Goal: Task Accomplishment & Management: Use online tool/utility

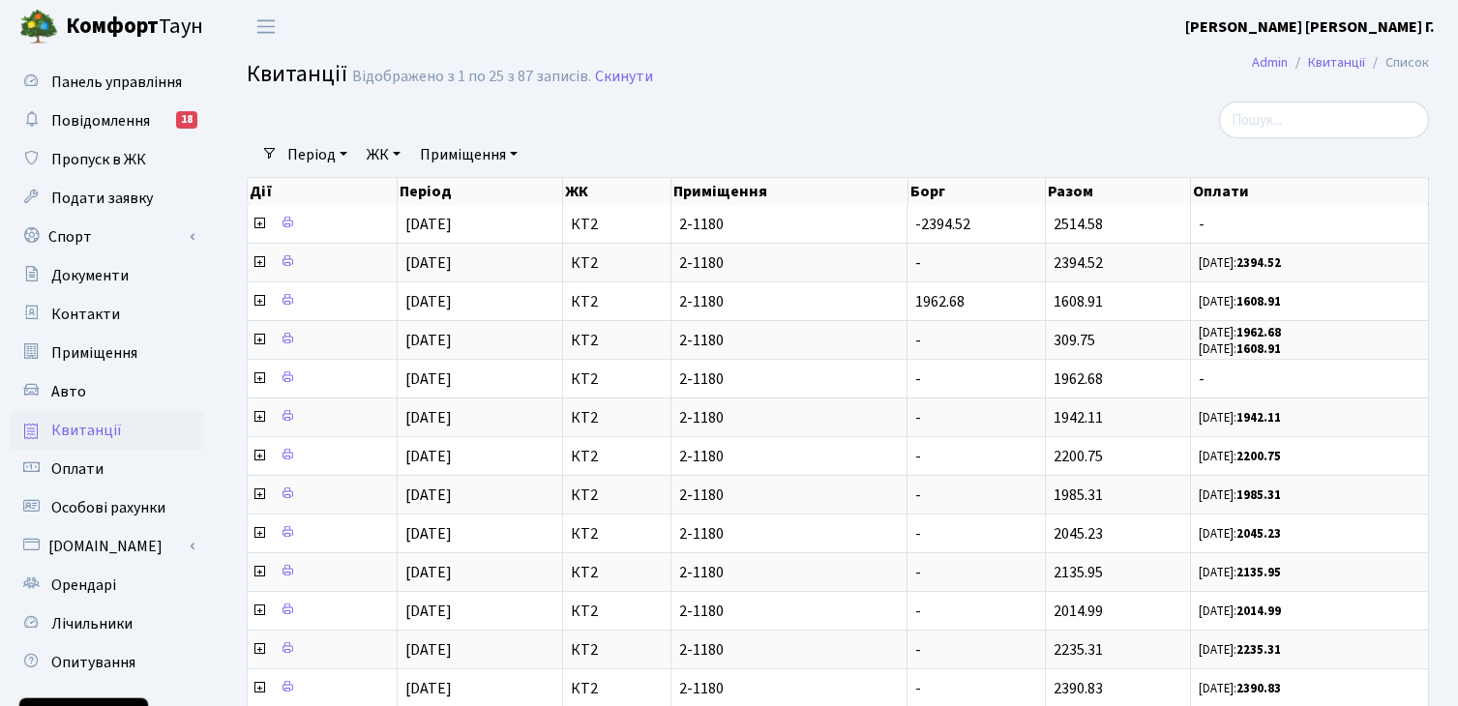
select select "25"
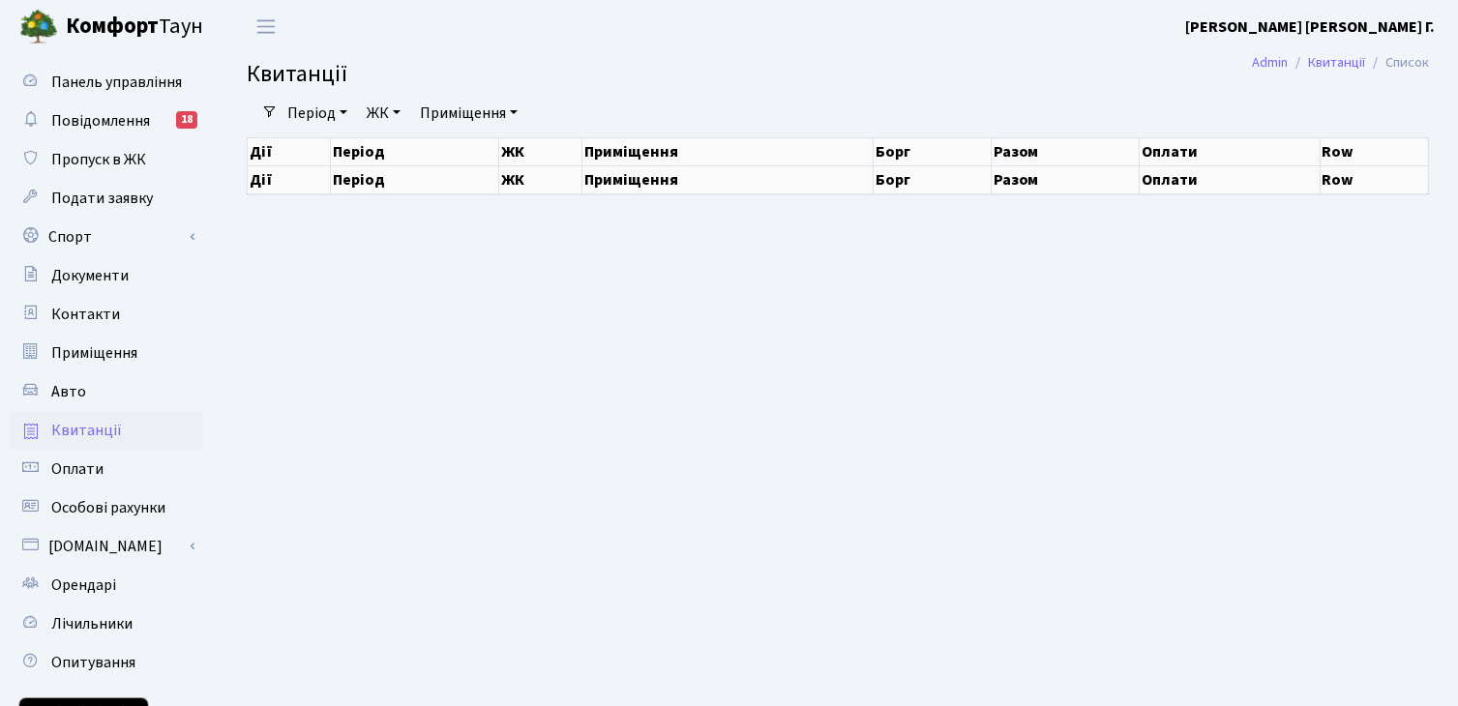
select select "25"
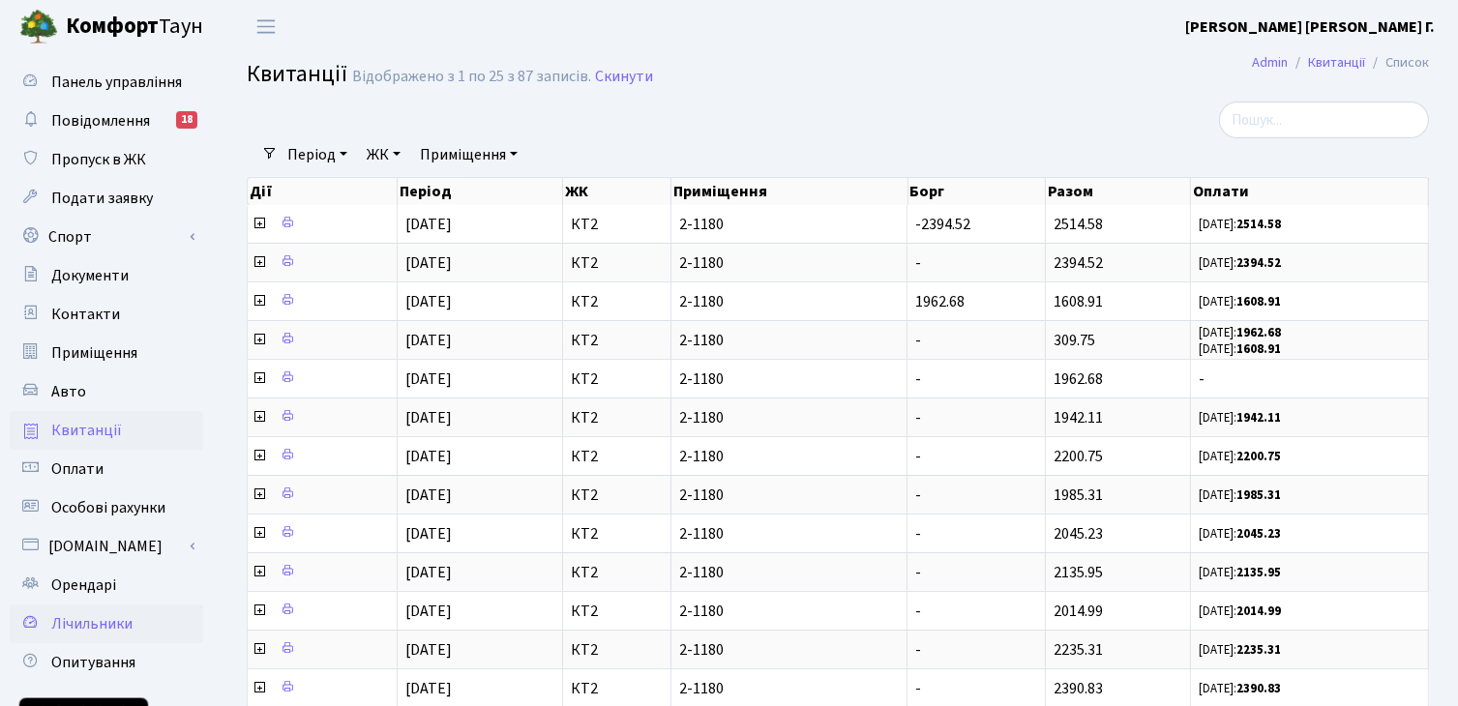
click at [114, 622] on span "Лічильники" at bounding box center [91, 623] width 81 height 21
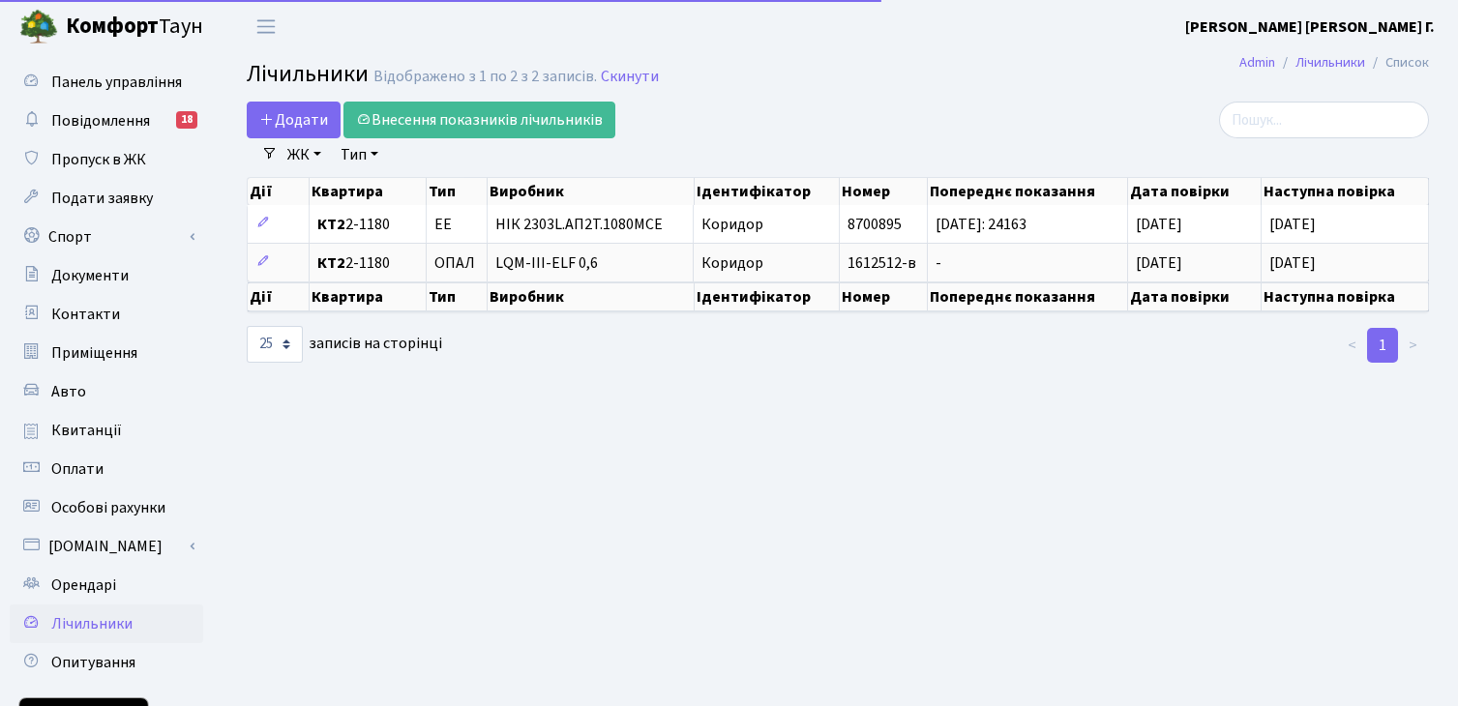
select select "25"
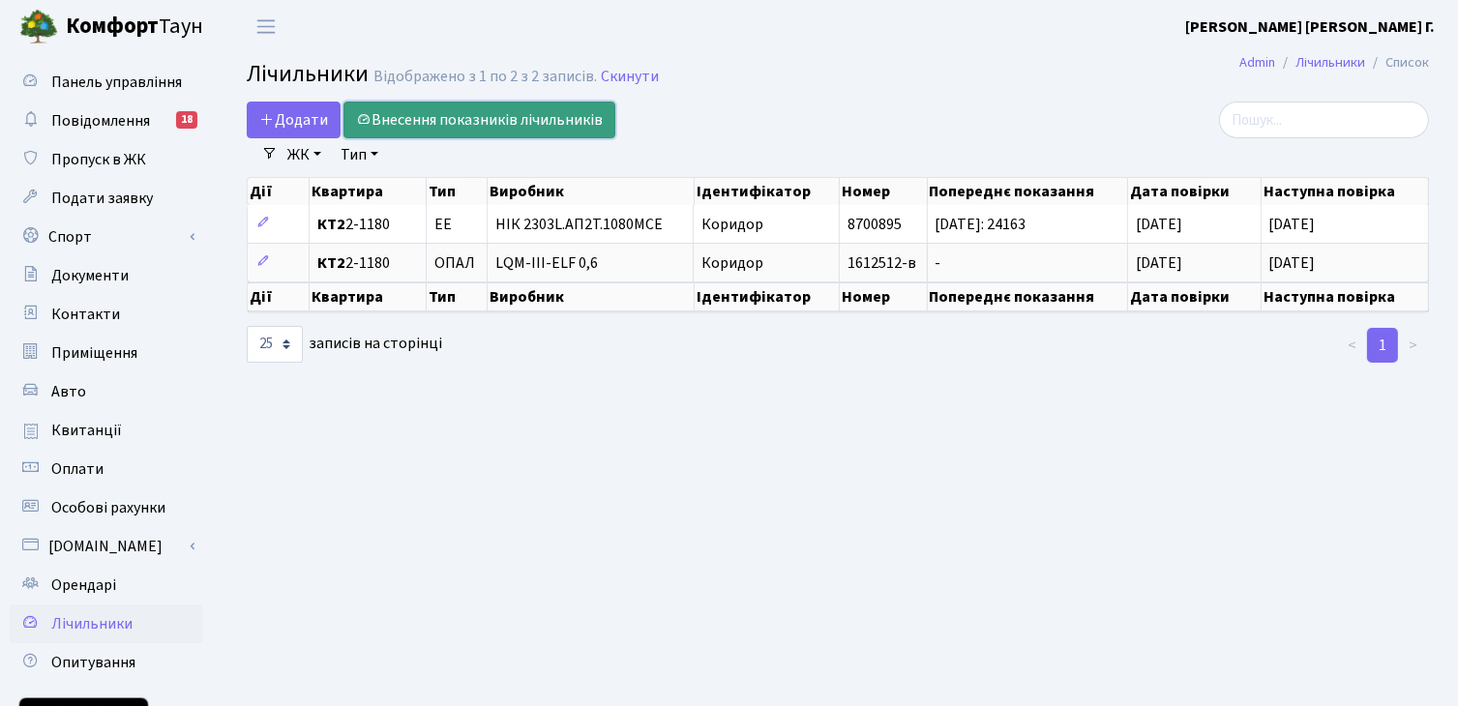
click at [478, 121] on link "Внесення показників лічильників" at bounding box center [479, 120] width 272 height 37
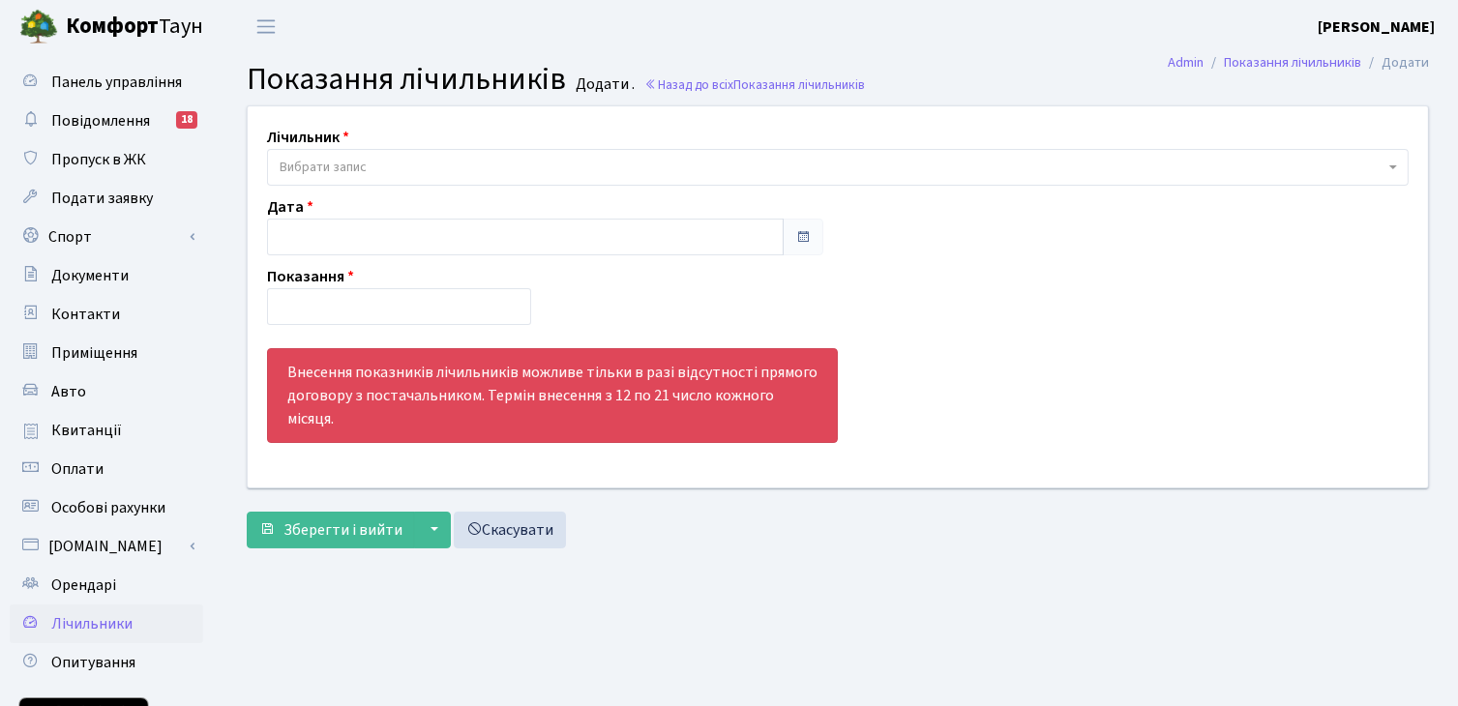
click at [460, 169] on span "Вибрати запис" at bounding box center [832, 167] width 1105 height 19
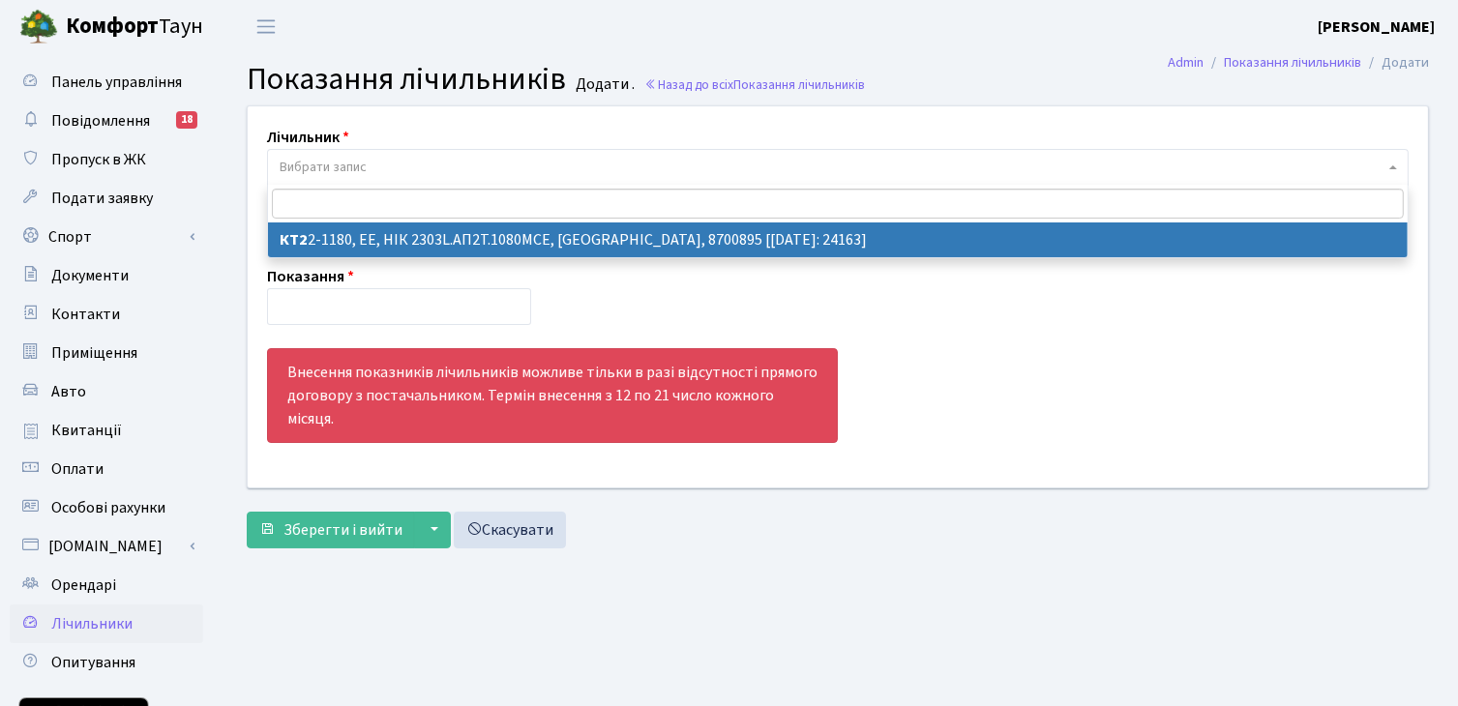
select select "17716"
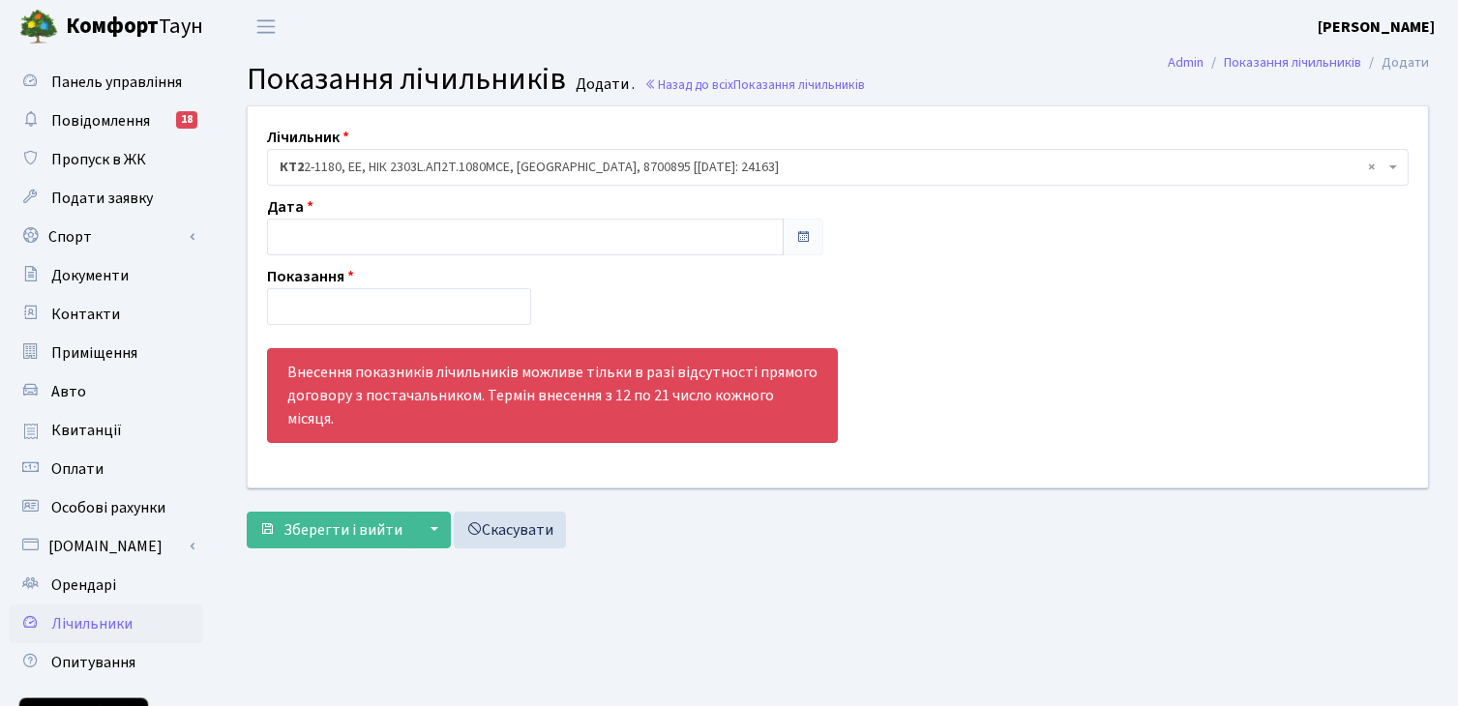
click at [797, 236] on span at bounding box center [802, 236] width 15 height 15
click at [696, 245] on input "text" at bounding box center [525, 237] width 517 height 37
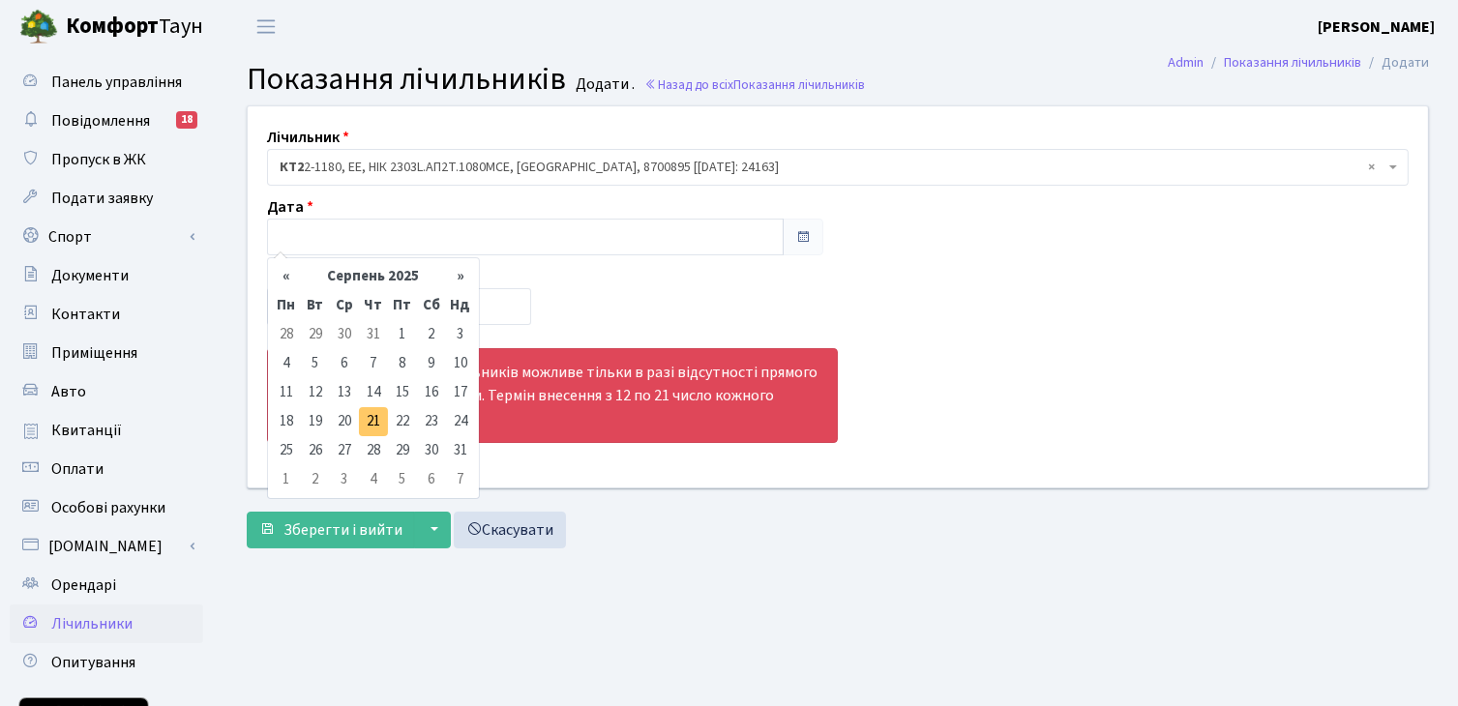
click at [375, 420] on td "21" at bounding box center [373, 421] width 29 height 29
type input "[DATE]"
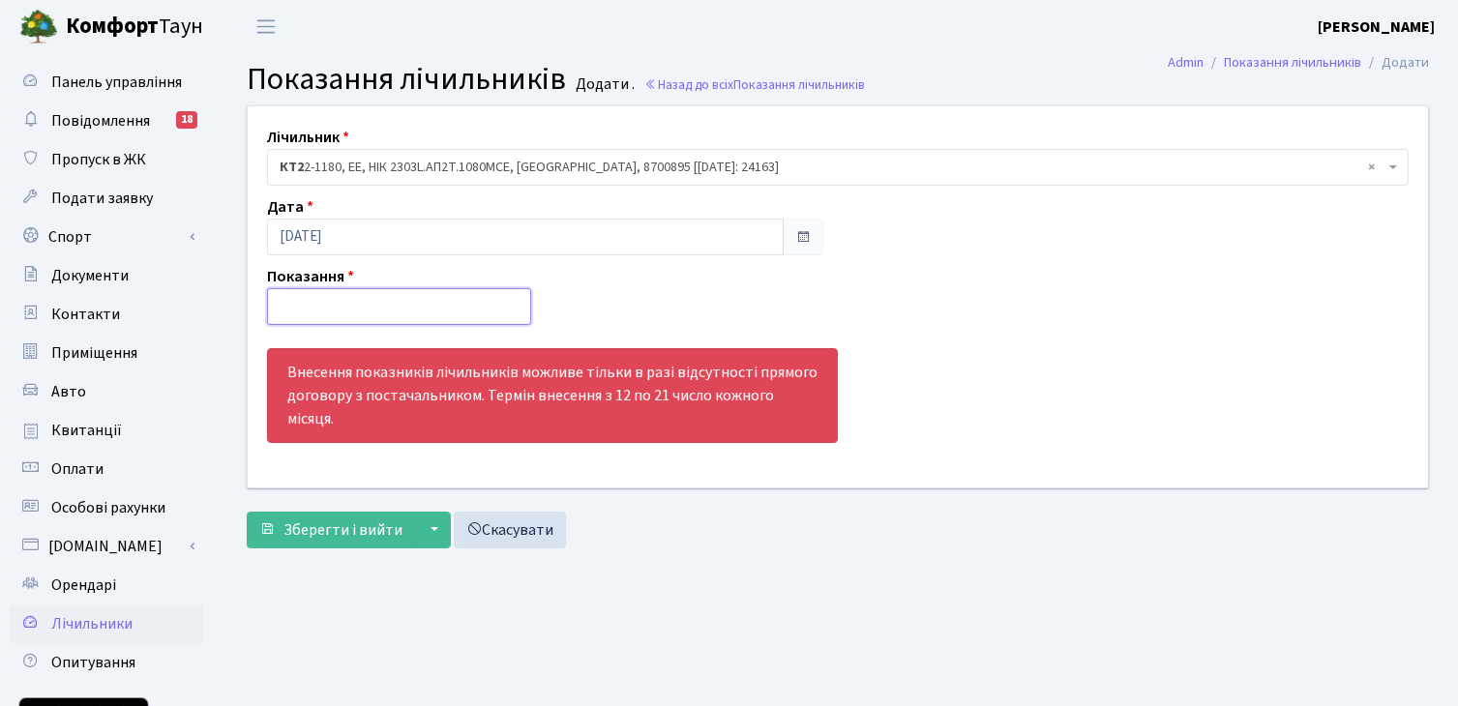
click at [313, 308] on input "number" at bounding box center [399, 306] width 264 height 37
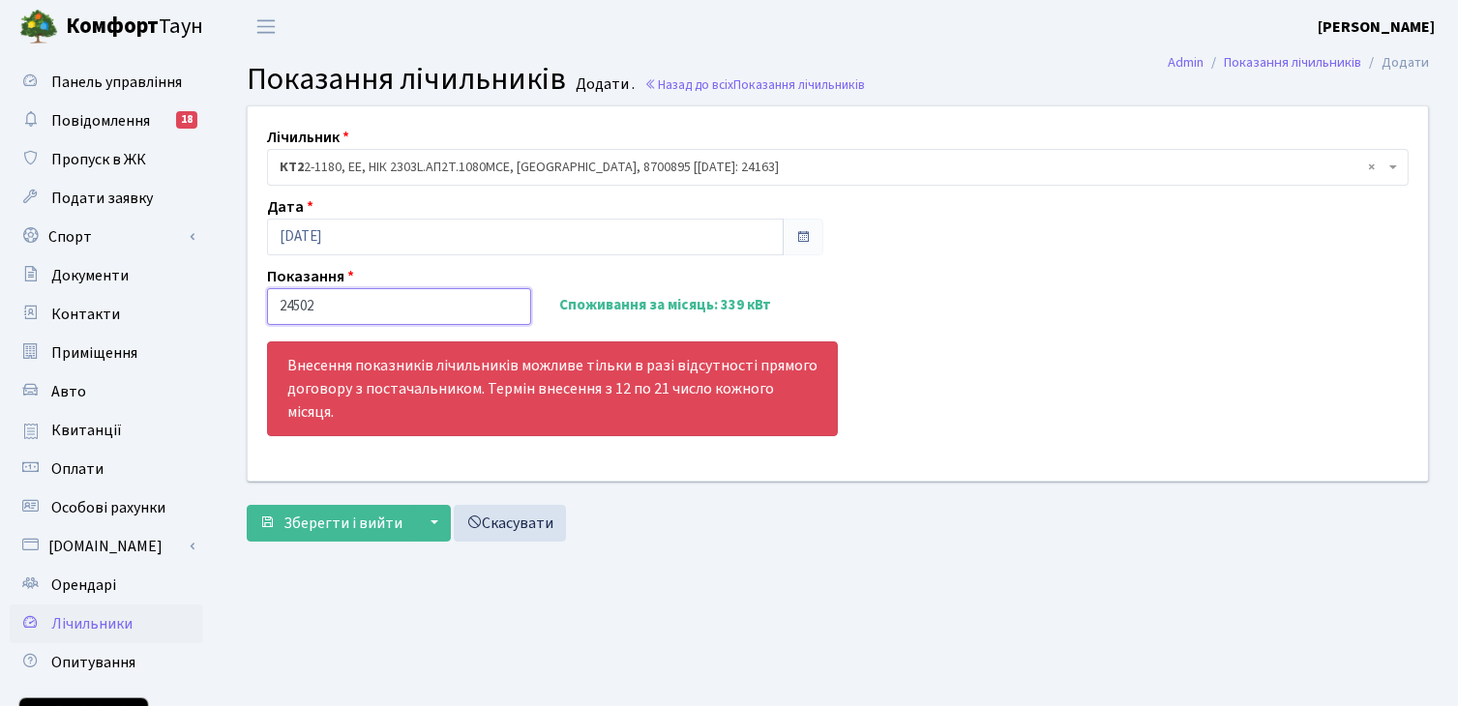
click at [321, 308] on input "24502" at bounding box center [399, 306] width 264 height 37
click at [333, 303] on input "24502" at bounding box center [399, 306] width 264 height 37
type input "24502"
click at [356, 522] on span "Зберегти і вийти" at bounding box center [342, 523] width 119 height 21
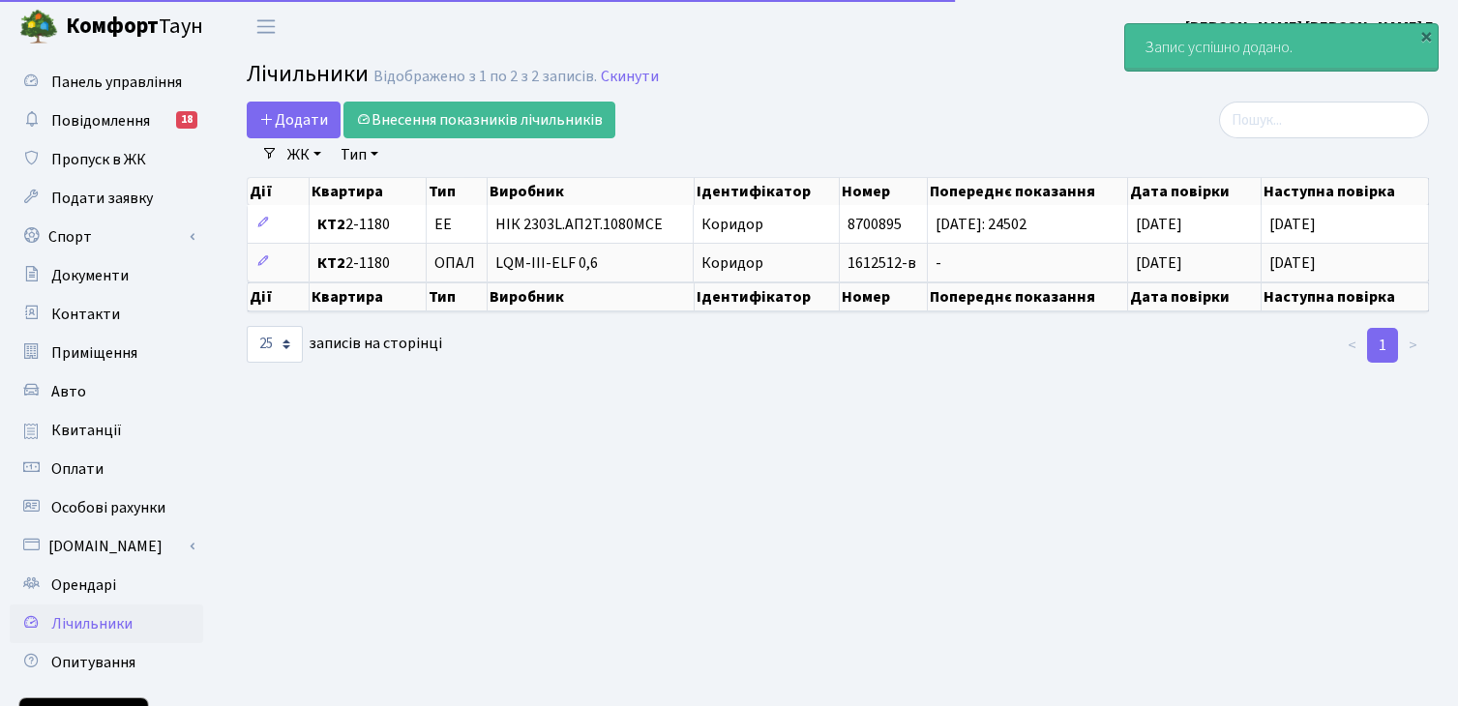
select select "25"
